Goal: Transaction & Acquisition: Subscribe to service/newsletter

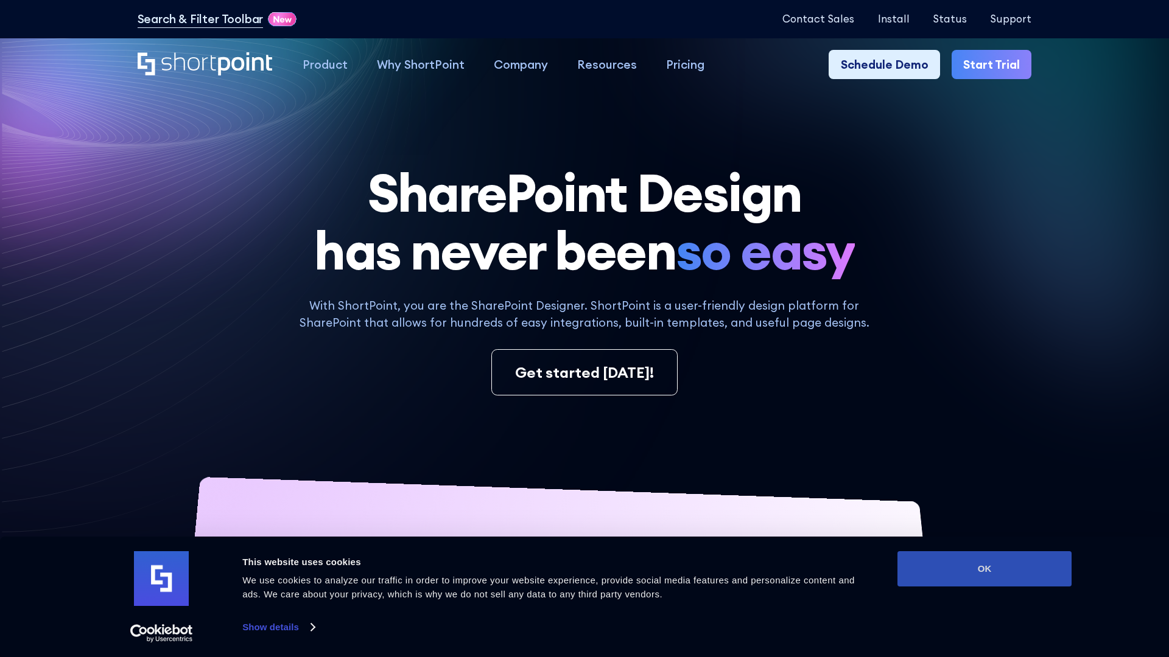
click at [984, 569] on button "OK" at bounding box center [984, 569] width 174 height 35
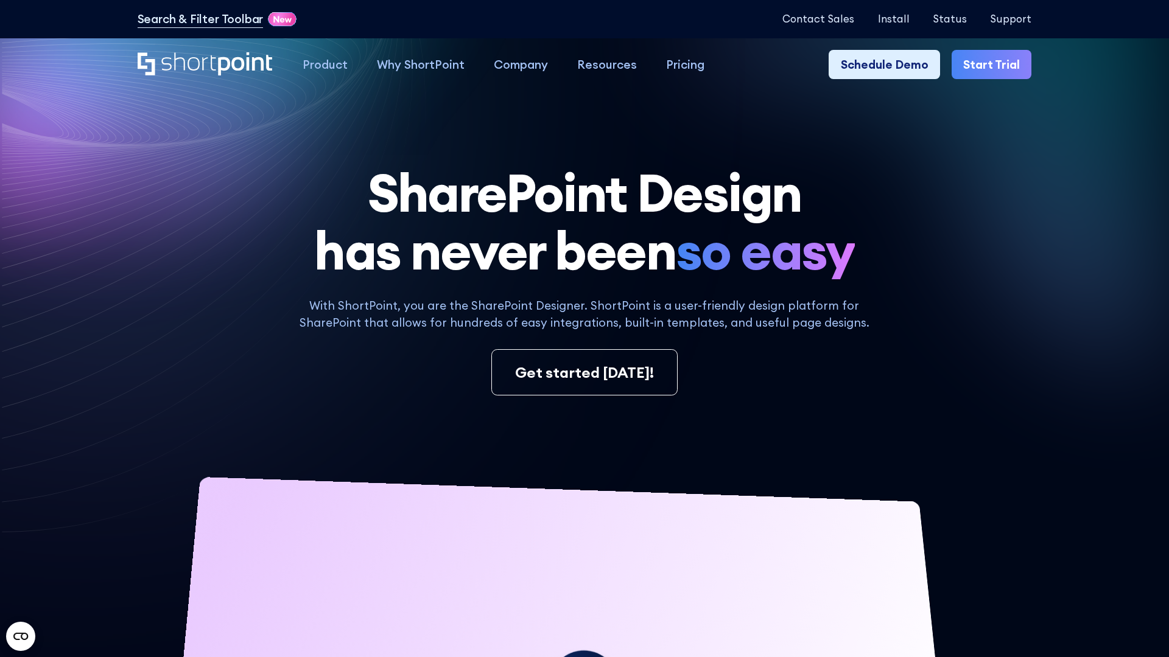
click at [992, 64] on link "Start Trial" at bounding box center [992, 64] width 80 height 29
